Goal: Information Seeking & Learning: Check status

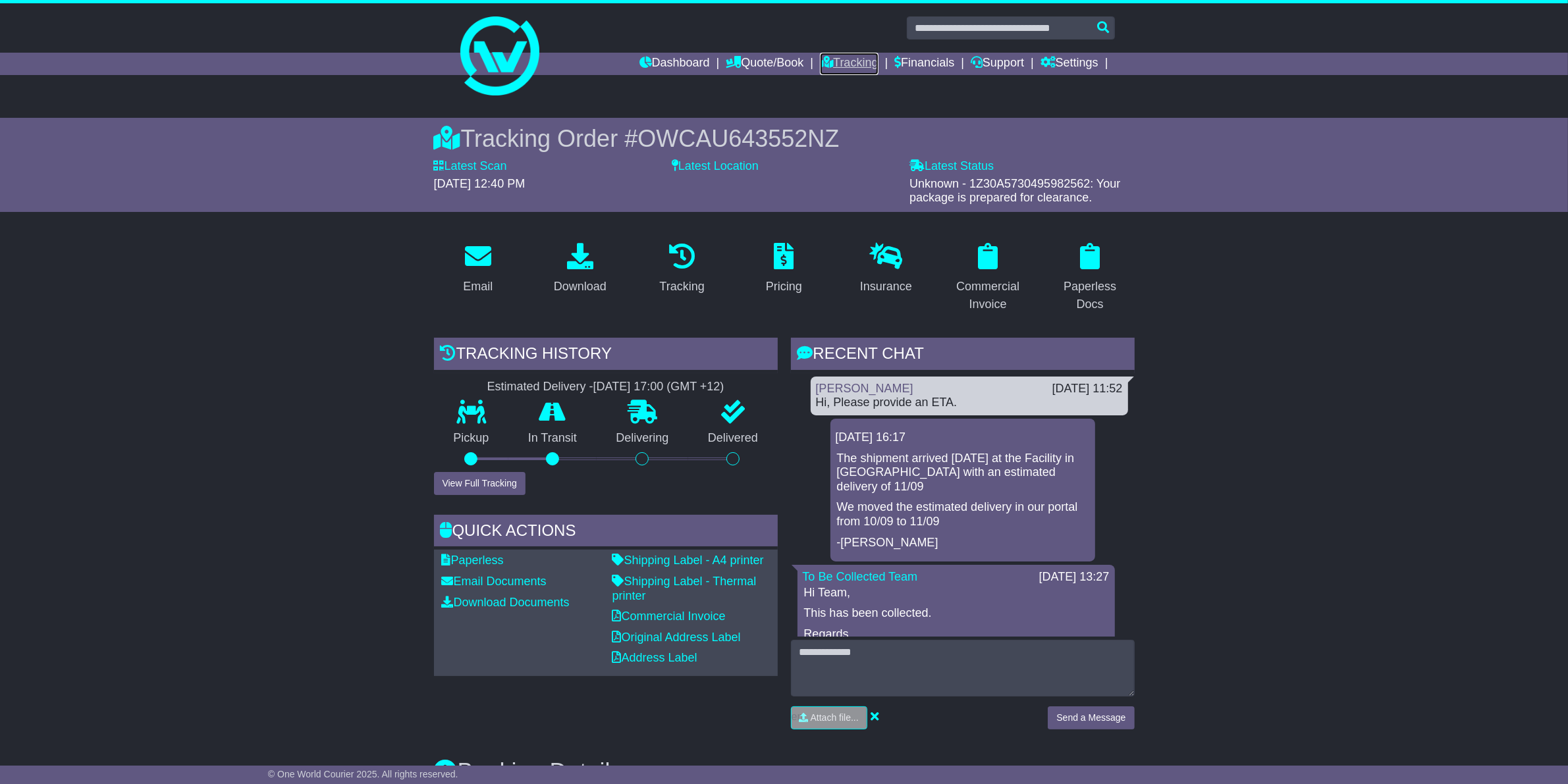
click at [838, 62] on link "Tracking" at bounding box center [849, 63] width 58 height 23
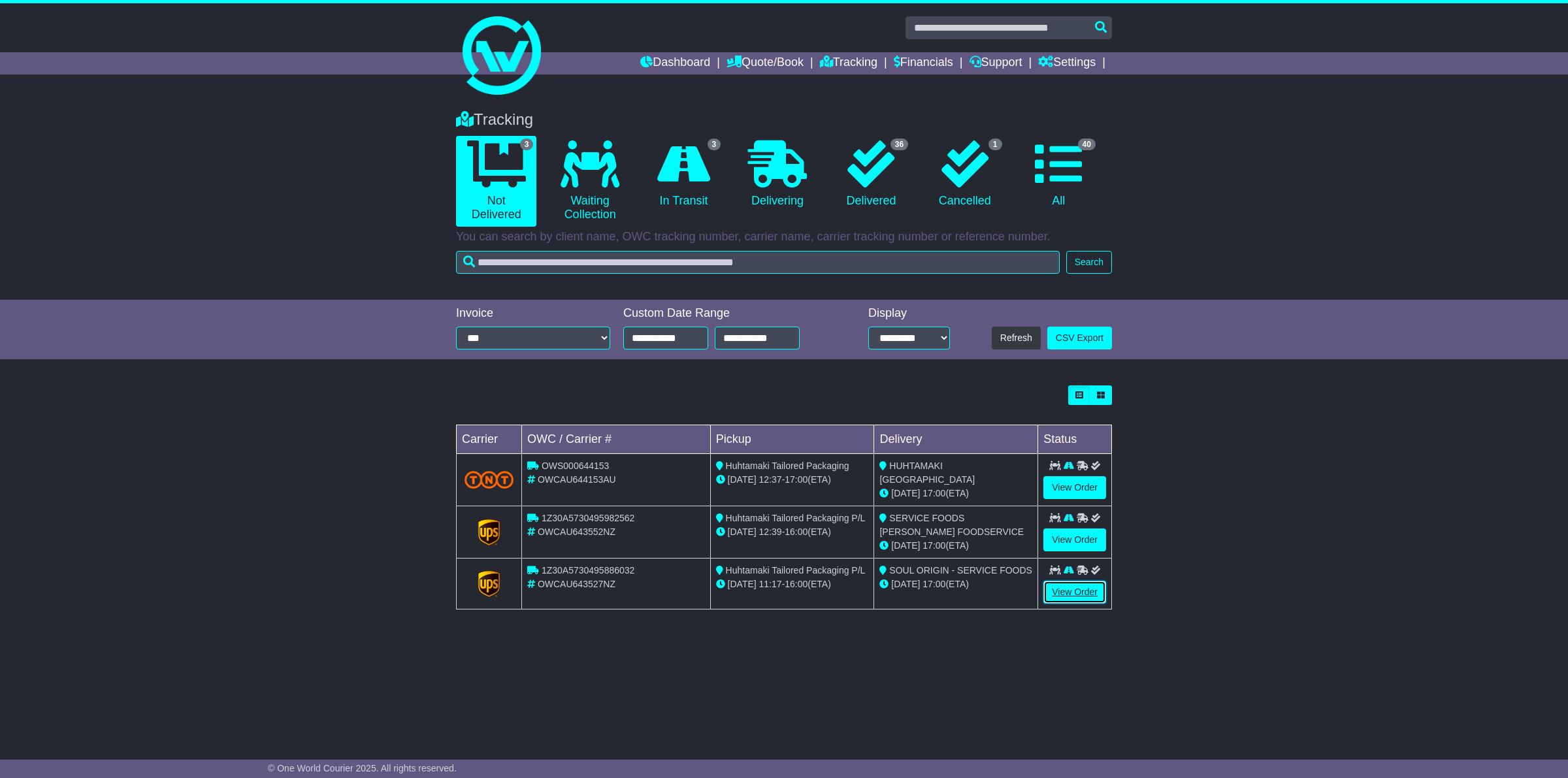
click at [1077, 589] on link "View Order" at bounding box center [1074, 592] width 63 height 23
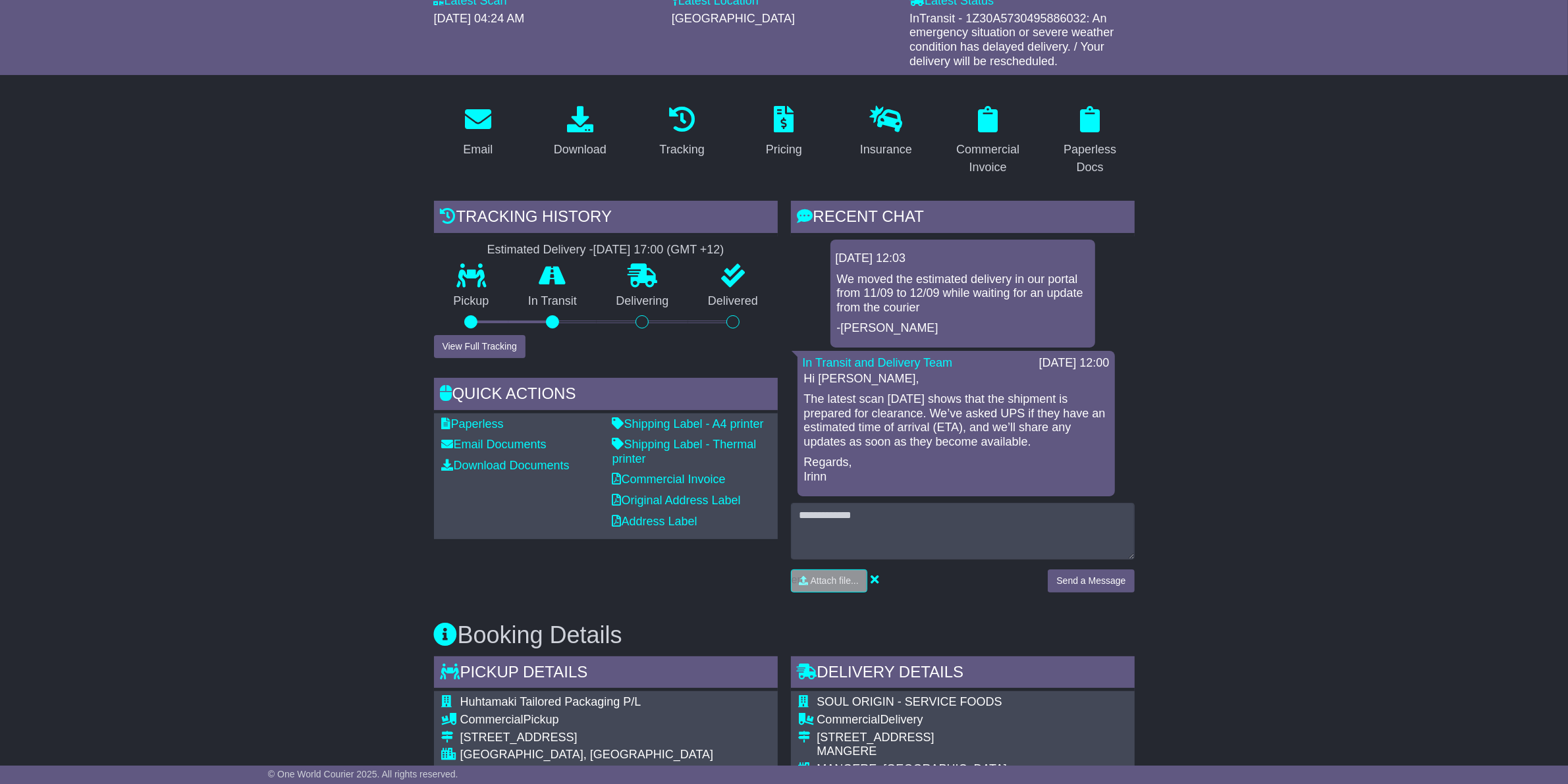
scroll to position [165, 0]
